Goal: Task Accomplishment & Management: Use online tool/utility

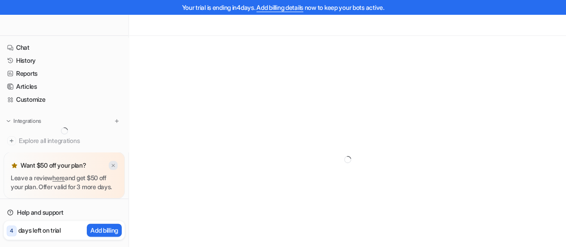
click at [113, 163] on img at bounding box center [113, 166] width 5 height 6
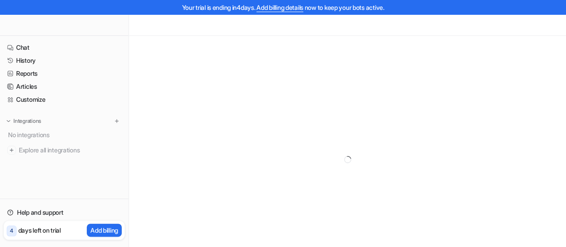
click at [62, 121] on div "Integrations" at bounding box center [64, 120] width 114 height 9
click at [114, 118] on button at bounding box center [116, 120] width 9 height 9
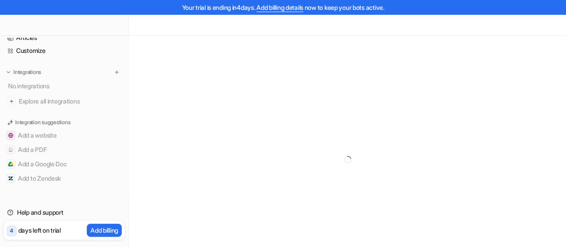
scroll to position [49, 0]
click at [54, 100] on span "Explore all integrations" at bounding box center [70, 101] width 103 height 14
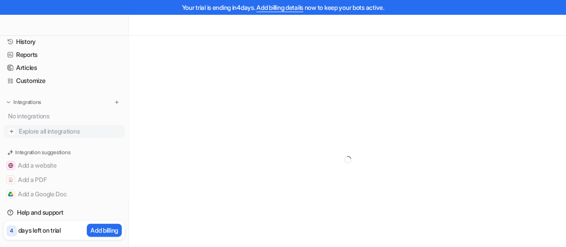
scroll to position [0, 0]
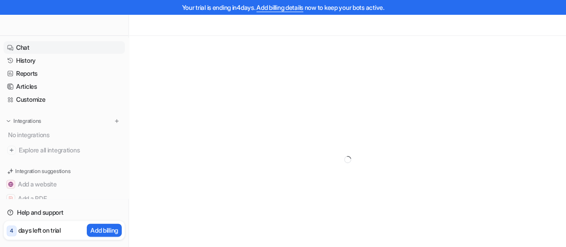
click at [19, 43] on link "Chat" at bounding box center [64, 47] width 121 height 13
click at [55, 148] on span "Explore all integrations" at bounding box center [70, 150] width 103 height 14
click at [114, 118] on img at bounding box center [117, 121] width 6 height 6
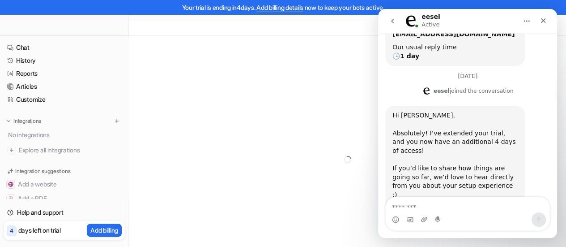
scroll to position [127, 0]
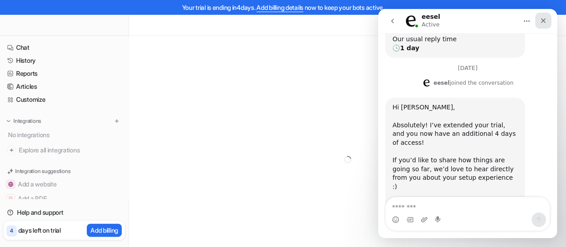
click at [543, 20] on icon "Close" at bounding box center [543, 20] width 5 height 5
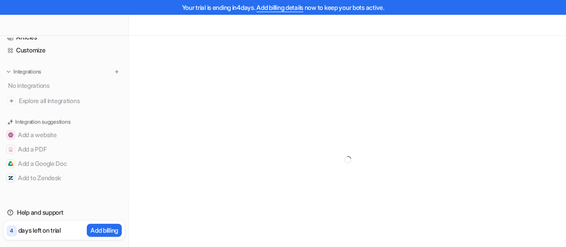
scroll to position [0, 0]
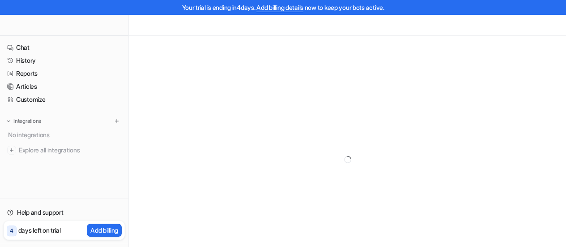
click at [58, 119] on div "Integrations" at bounding box center [64, 120] width 114 height 9
click at [117, 121] on img at bounding box center [117, 121] width 6 height 6
click at [42, 150] on span "Explore all integrations" at bounding box center [70, 150] width 103 height 14
click at [25, 63] on link "History" at bounding box center [64, 60] width 121 height 13
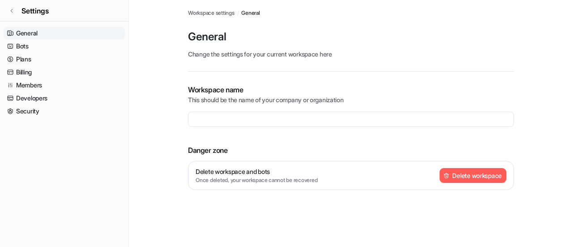
type input "**********"
click at [9, 9] on div "**********" at bounding box center [286, 123] width 573 height 247
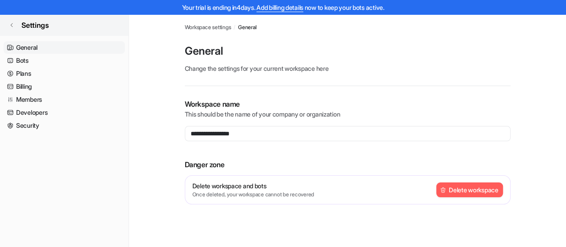
click at [13, 26] on icon at bounding box center [11, 24] width 5 height 5
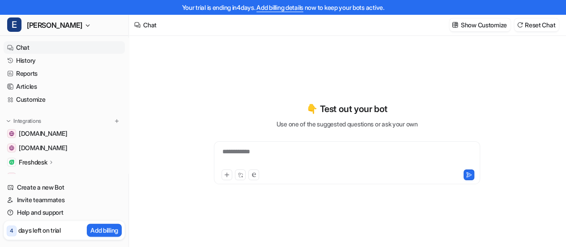
type textarea "**********"
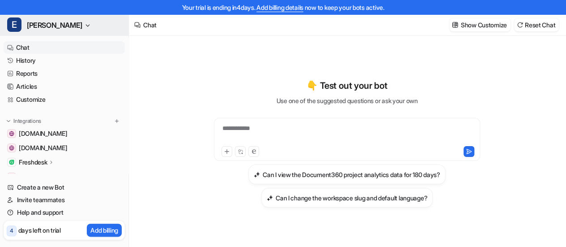
click at [40, 27] on span "Eddy" at bounding box center [55, 25] width 56 height 13
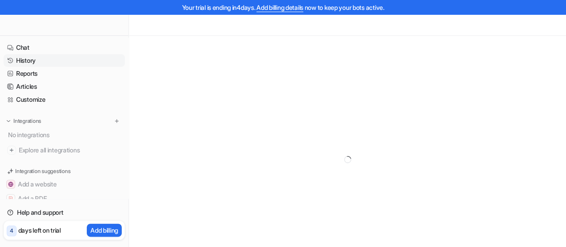
scroll to position [49, 0]
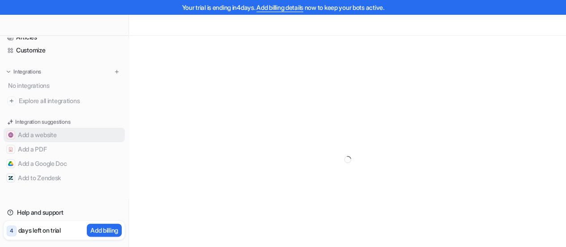
click at [51, 136] on button "Add a website" at bounding box center [64, 135] width 121 height 14
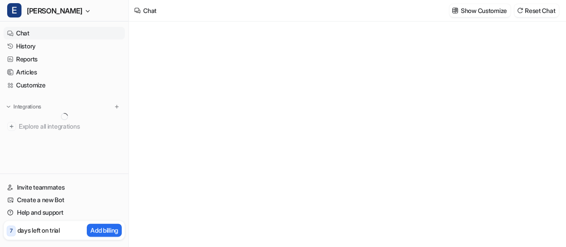
type textarea "**********"
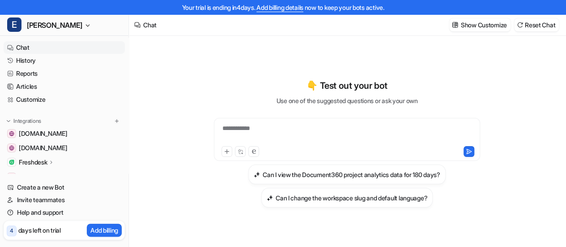
click at [29, 163] on p "Freshdesk" at bounding box center [33, 162] width 28 height 9
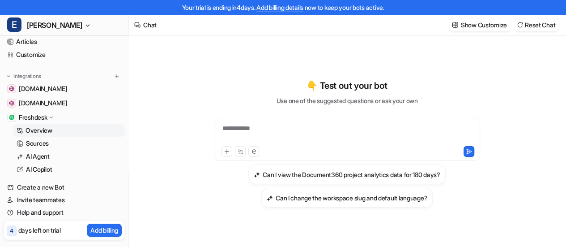
click at [45, 127] on p "Overview" at bounding box center [39, 130] width 27 height 9
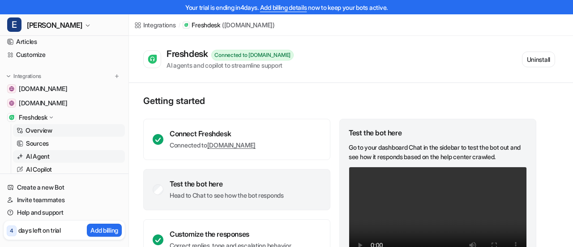
click at [44, 158] on p "AI Agent" at bounding box center [38, 156] width 24 height 9
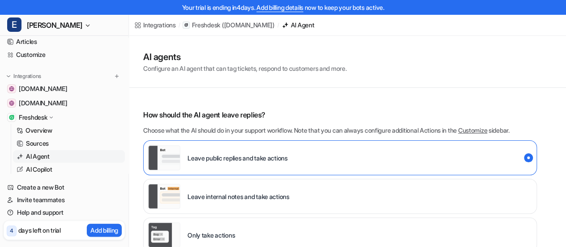
click at [49, 114] on div "Freshdesk" at bounding box center [37, 117] width 36 height 9
click at [49, 115] on div "Freshdesk" at bounding box center [37, 117] width 36 height 9
click at [44, 138] on link "Sources" at bounding box center [69, 143] width 112 height 13
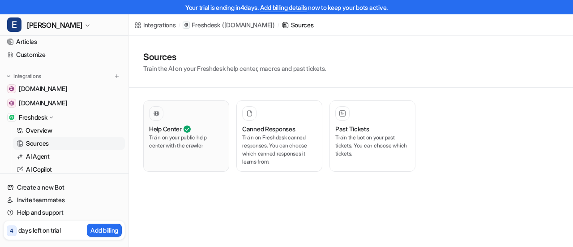
click at [204, 123] on div "Help Center Train on your public help center with the crawler" at bounding box center [186, 136] width 74 height 60
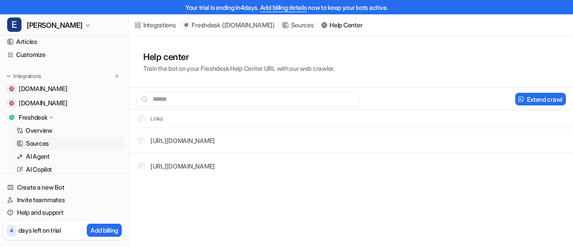
click at [161, 23] on div "Integrations" at bounding box center [159, 24] width 33 height 9
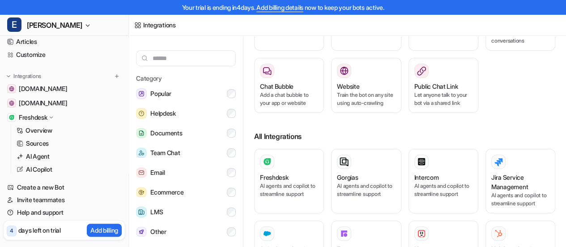
scroll to position [90, 0]
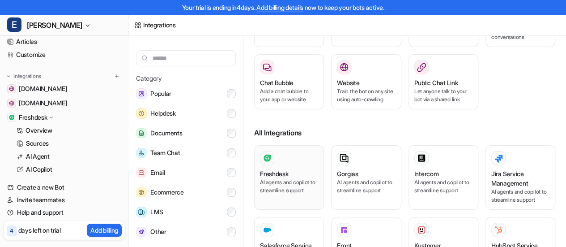
click at [261, 163] on div at bounding box center [267, 158] width 14 height 14
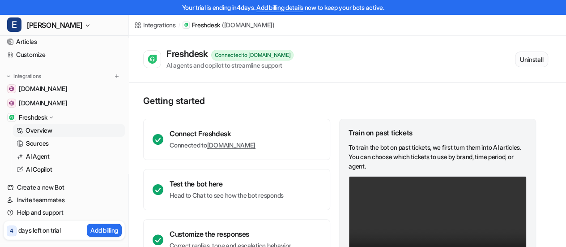
click at [539, 58] on button "Uninstall" at bounding box center [531, 59] width 33 height 16
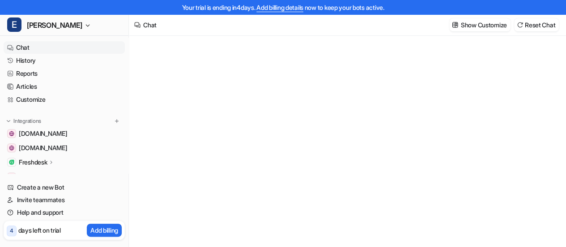
type textarea "**********"
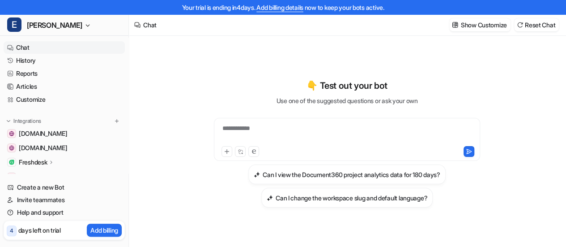
click at [47, 160] on p "Freshdesk" at bounding box center [33, 162] width 28 height 9
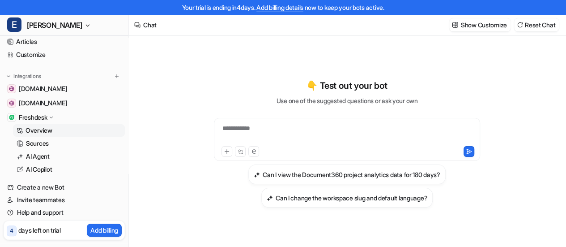
click at [55, 130] on link "Overview" at bounding box center [69, 130] width 112 height 13
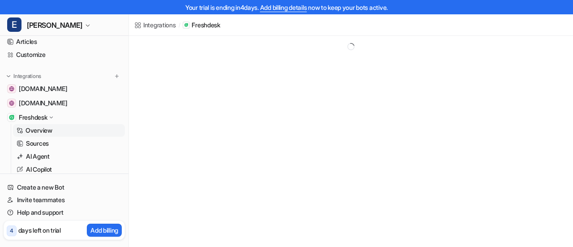
click at [531, 58] on div "Integrations / Freshdesk" at bounding box center [286, 123] width 573 height 247
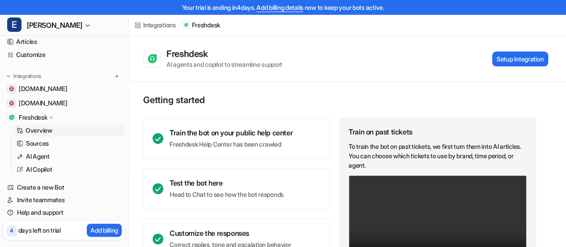
click at [531, 58] on button "Setup Integration" at bounding box center [520, 58] width 56 height 15
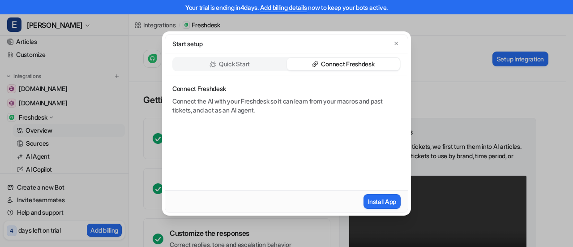
click at [330, 65] on p "Connect Freshdesk" at bounding box center [347, 64] width 53 height 9
click at [389, 201] on button "Install App" at bounding box center [382, 201] width 37 height 15
click at [367, 60] on p "Connect Freshdesk" at bounding box center [347, 64] width 53 height 9
click at [391, 197] on button "Install App" at bounding box center [382, 201] width 37 height 15
click at [351, 58] on div "Connect Freshdesk" at bounding box center [343, 64] width 113 height 13
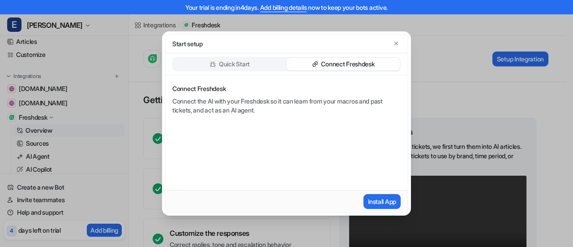
click at [351, 62] on p "Connect Freshdesk" at bounding box center [347, 64] width 53 height 9
click at [235, 64] on p "Quick Start" at bounding box center [234, 64] width 31 height 9
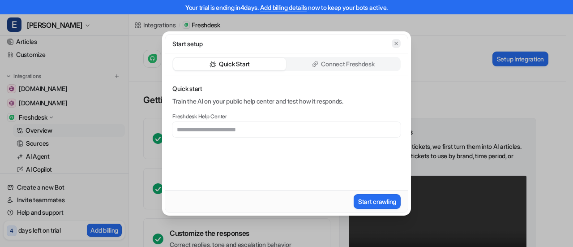
click at [398, 44] on icon "button" at bounding box center [396, 43] width 6 height 6
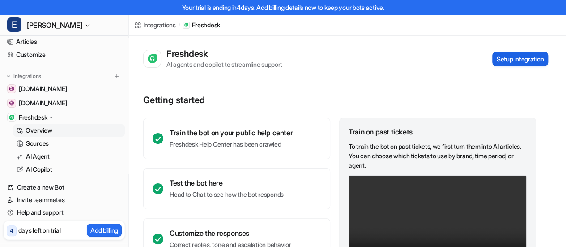
click at [534, 62] on button "Setup Integration" at bounding box center [520, 58] width 56 height 15
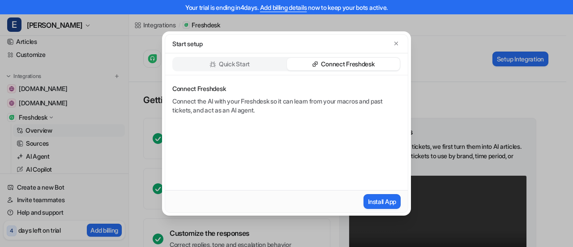
click at [361, 66] on p "Connect Freshdesk" at bounding box center [347, 64] width 53 height 9
click at [381, 202] on button "Install App" at bounding box center [382, 201] width 37 height 15
click at [346, 66] on p "Connect Freshdesk" at bounding box center [347, 64] width 53 height 9
click at [389, 201] on button "Install App" at bounding box center [382, 201] width 37 height 15
click at [398, 42] on icon "button" at bounding box center [396, 43] width 6 height 6
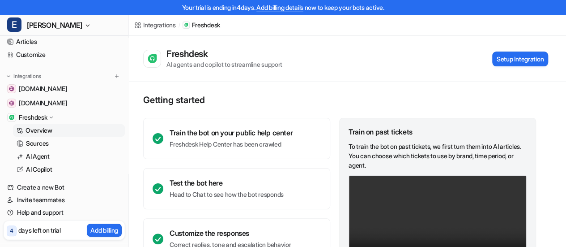
click at [43, 128] on p "Overview" at bounding box center [39, 130] width 27 height 9
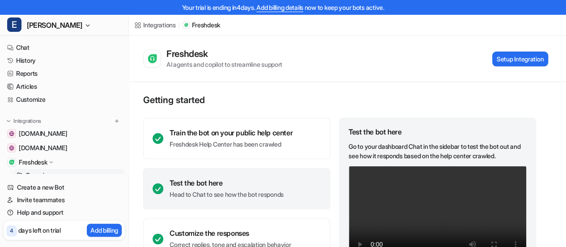
click at [44, 162] on p "Freshdesk" at bounding box center [33, 162] width 28 height 9
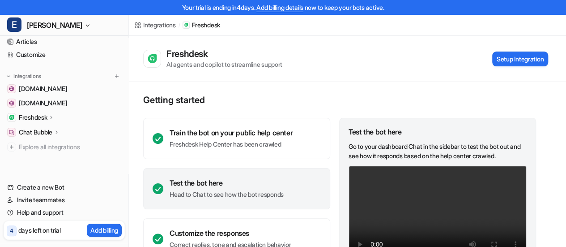
click at [51, 121] on div "Freshdesk" at bounding box center [37, 117] width 36 height 9
click at [39, 126] on p "Overview" at bounding box center [39, 130] width 27 height 9
click at [38, 143] on p "Sources" at bounding box center [37, 143] width 23 height 9
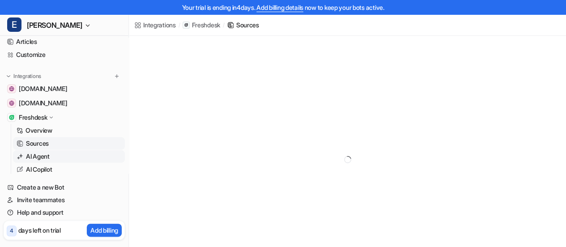
click at [45, 157] on p "AI Agent" at bounding box center [38, 156] width 24 height 9
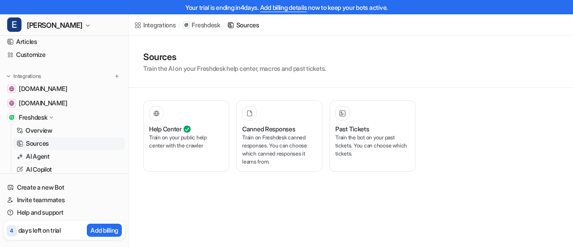
click at [46, 140] on p "Sources" at bounding box center [37, 143] width 23 height 9
click at [47, 128] on p "Overview" at bounding box center [39, 130] width 27 height 9
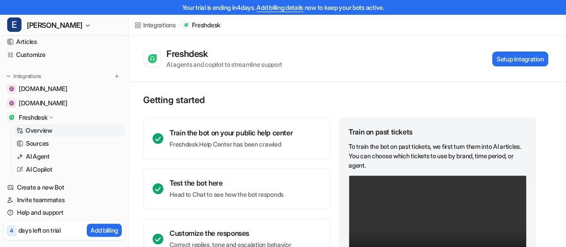
click at [45, 119] on p "Freshdesk" at bounding box center [33, 117] width 28 height 9
click at [45, 118] on p "Freshdesk" at bounding box center [33, 117] width 28 height 9
click at [47, 133] on p "Overview" at bounding box center [39, 130] width 27 height 9
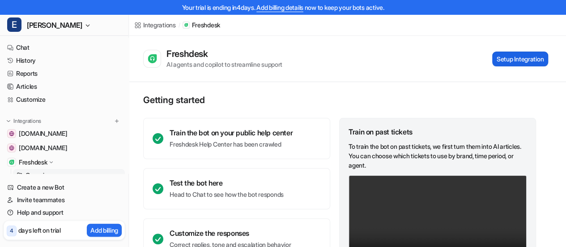
click at [521, 57] on button "Setup Integration" at bounding box center [520, 58] width 56 height 15
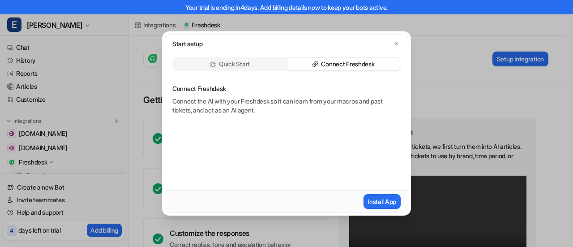
click at [364, 67] on p "Connect Freshdesk" at bounding box center [347, 64] width 53 height 9
click at [390, 198] on button "Install App" at bounding box center [382, 201] width 37 height 15
click at [396, 43] on icon "button" at bounding box center [396, 44] width 4 height 4
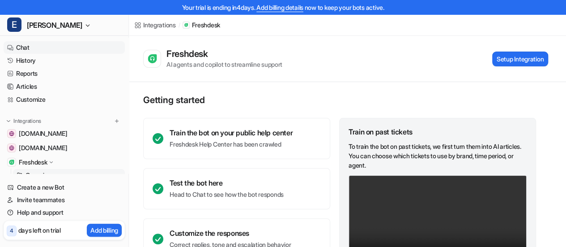
click at [28, 49] on link "Chat" at bounding box center [64, 47] width 121 height 13
